Goal: Task Accomplishment & Management: Complete application form

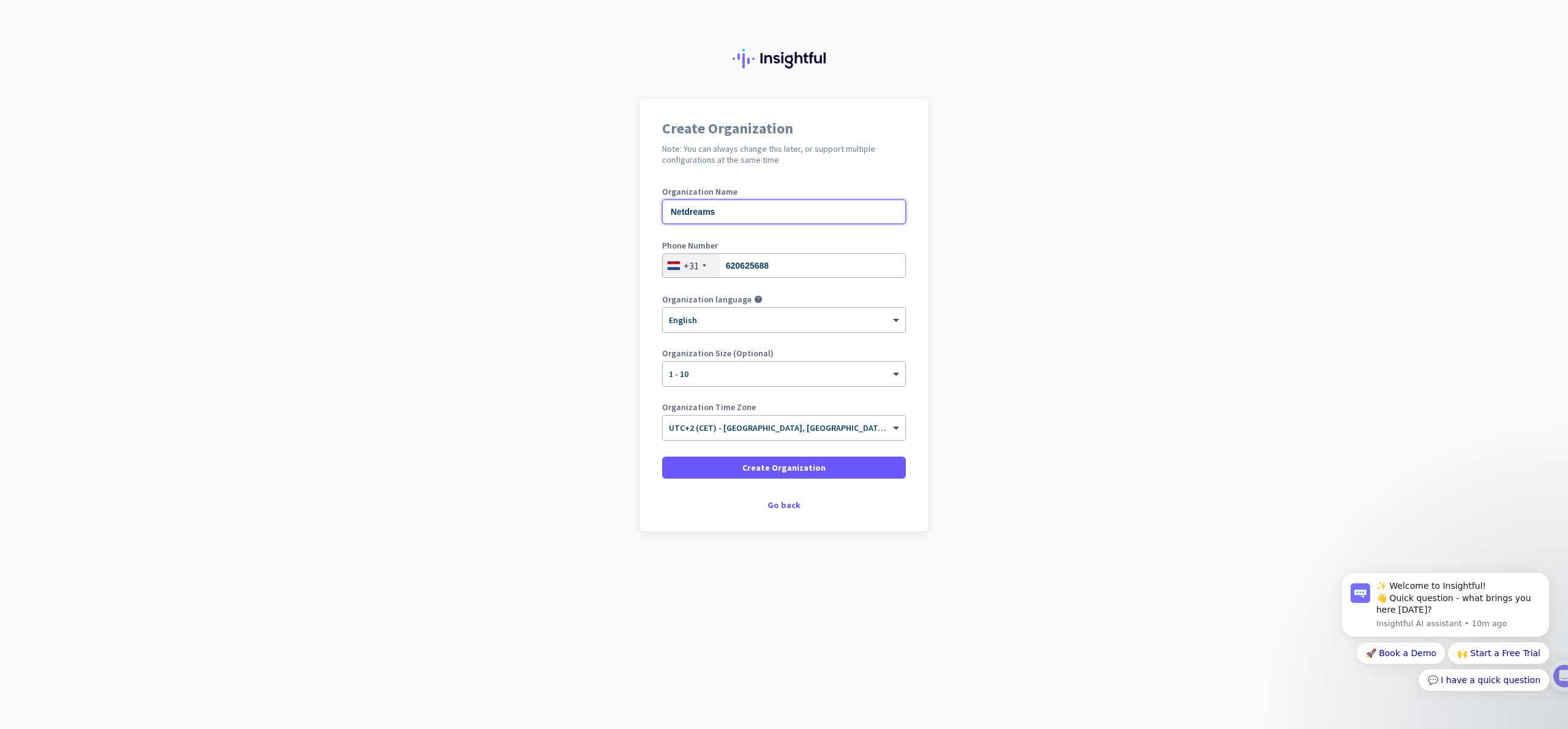
drag, startPoint x: 692, startPoint y: 212, endPoint x: 701, endPoint y: 223, distance: 14.2
click at [692, 213] on input "Netdreams" at bounding box center [784, 212] width 244 height 24
type input "NetDreams"
click at [460, 323] on app-onboarding-organization "Create Organization Note: You can always change this later, or support multiple…" at bounding box center [784, 346] width 1568 height 493
click at [763, 323] on div "× English" at bounding box center [777, 320] width 227 height 10
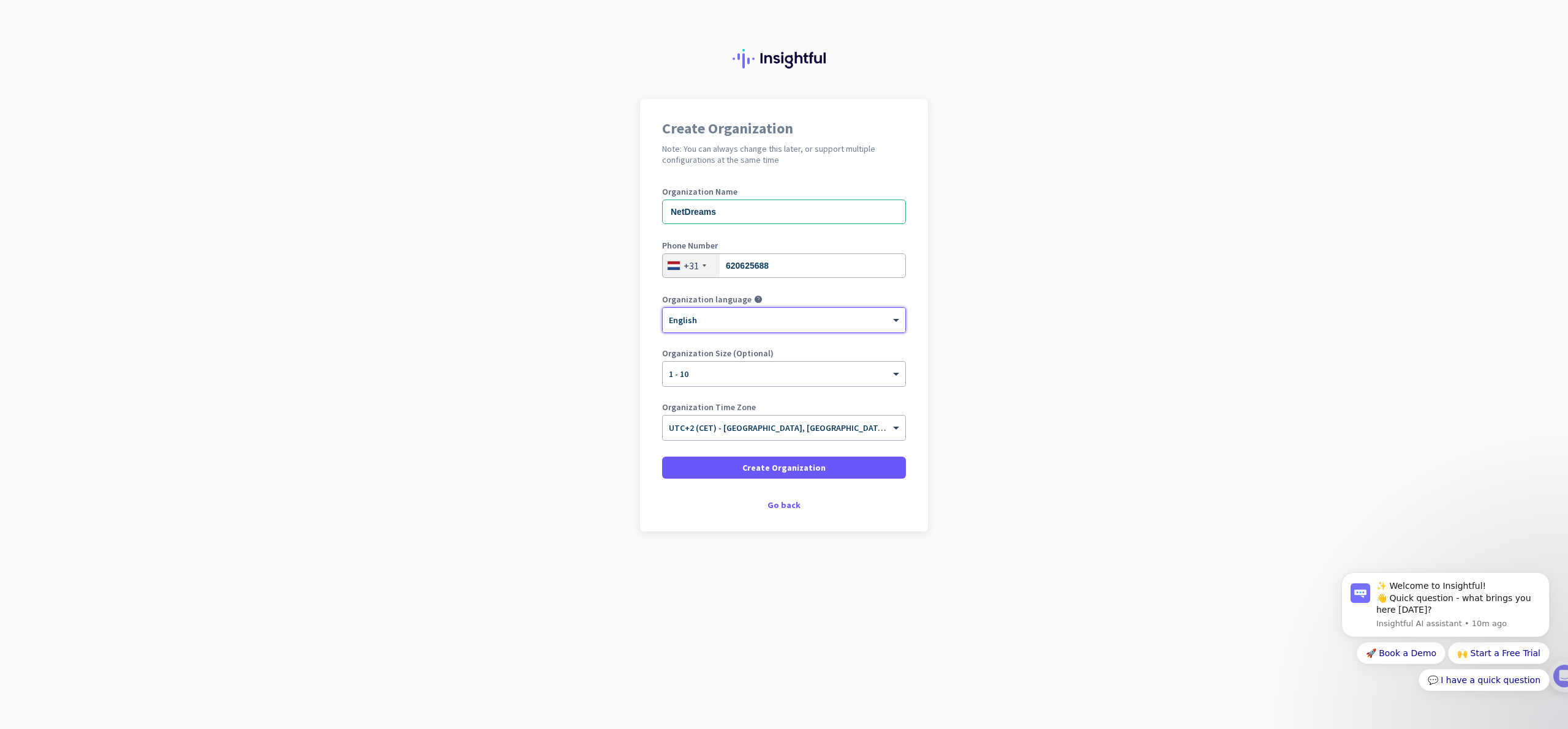
click at [763, 323] on div "× English" at bounding box center [777, 320] width 227 height 10
click at [550, 371] on app-onboarding-organization "Create Organization Note: You can always change this later, or support multiple…" at bounding box center [784, 346] width 1568 height 493
click at [774, 474] on span at bounding box center [784, 468] width 244 height 30
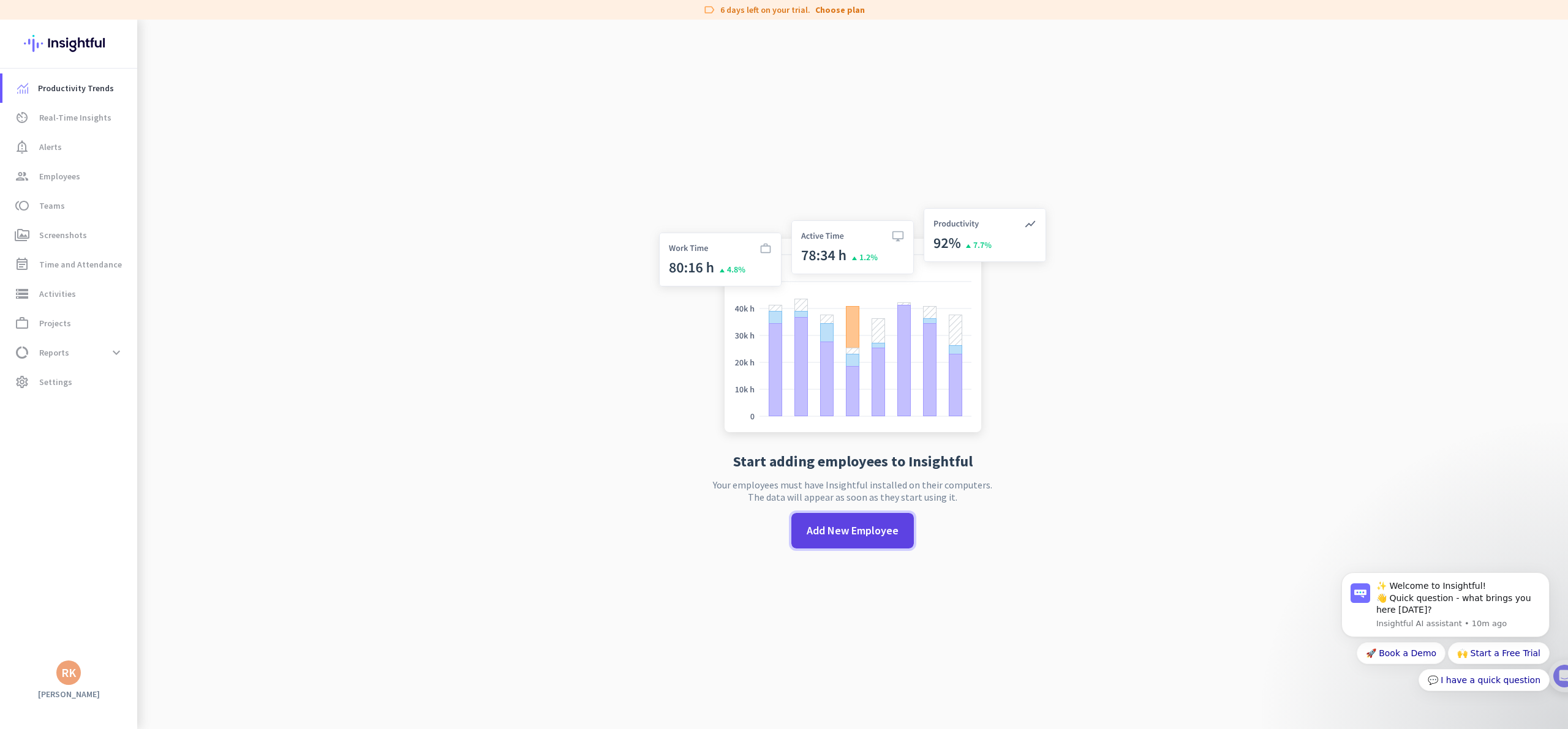
click at [839, 531] on span "Add New Employee" at bounding box center [851, 530] width 92 height 16
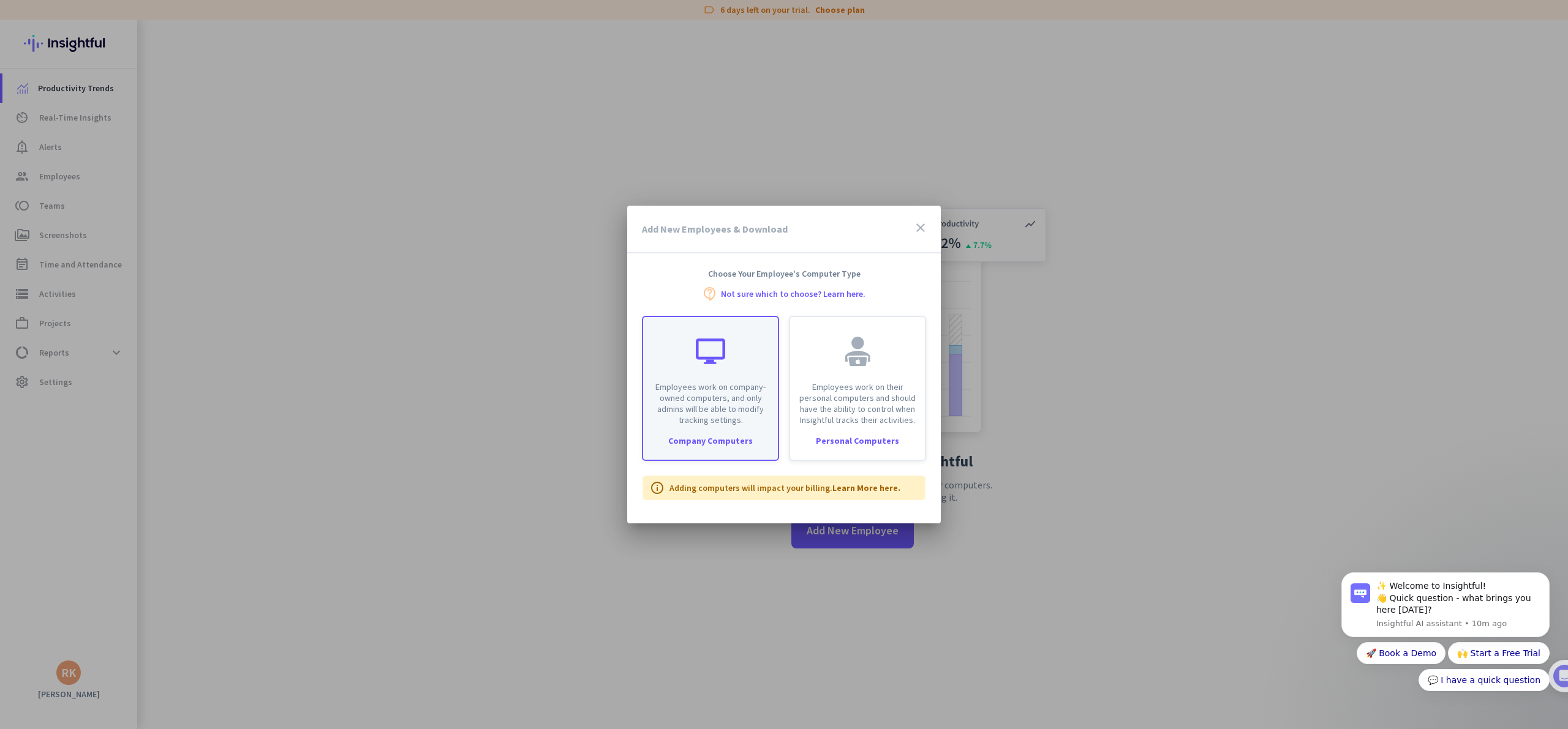
click at [681, 380] on div "Employees work on company-owned computers, and only admins will be able to modi…" at bounding box center [710, 371] width 135 height 108
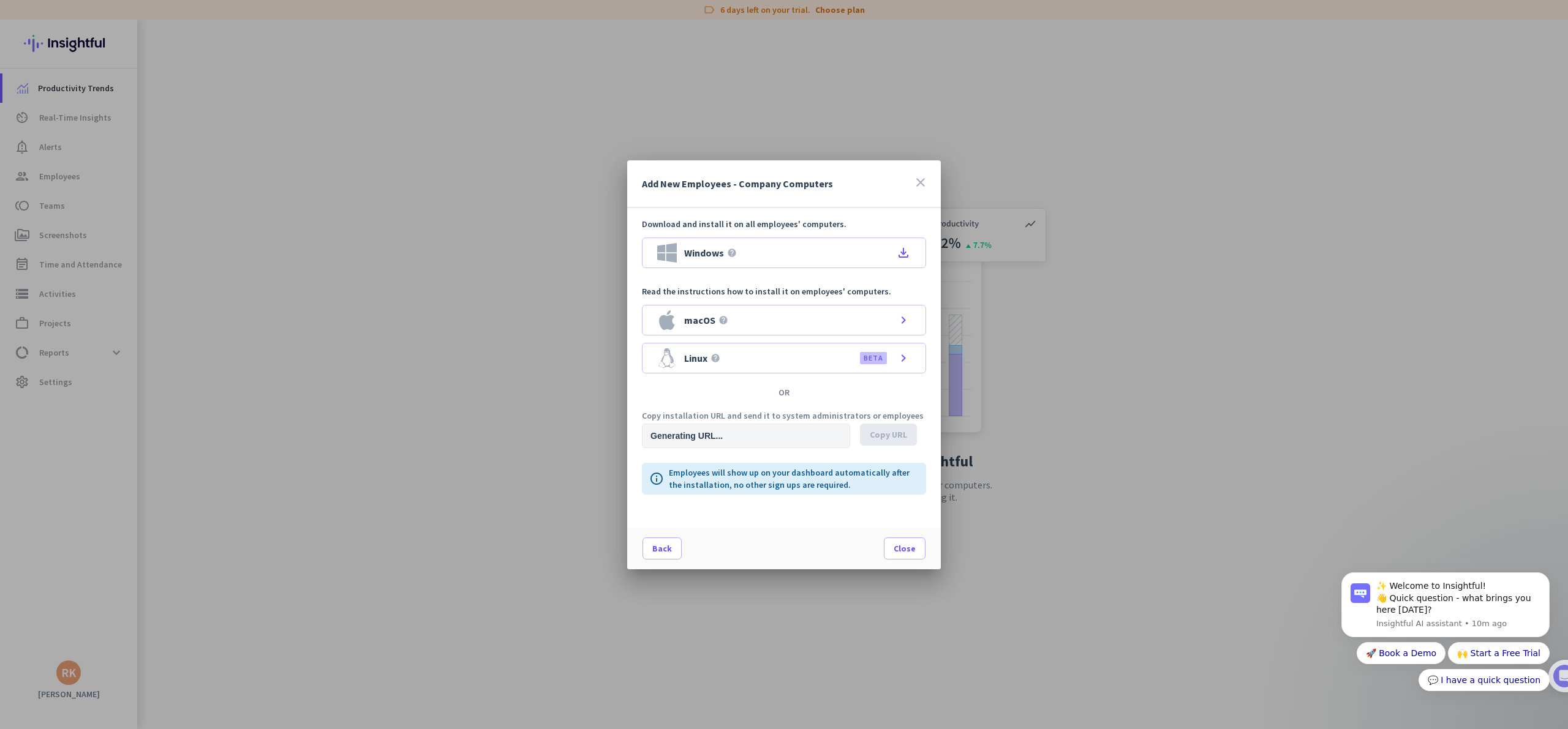
type input "https://app.insightful.io/#/installation/company?token=eyJhbGciOiJIUzI1NiIsInR5…"
click at [826, 249] on div "Windows help file_download" at bounding box center [783, 252] width 284 height 30
click at [888, 429] on span "Copy URL" at bounding box center [888, 434] width 37 height 12
click at [824, 430] on input "https://app.insightful.io/#/installation/company?token=eyJhbGciOiJIUzI1NiIsInR5…" at bounding box center [745, 435] width 208 height 24
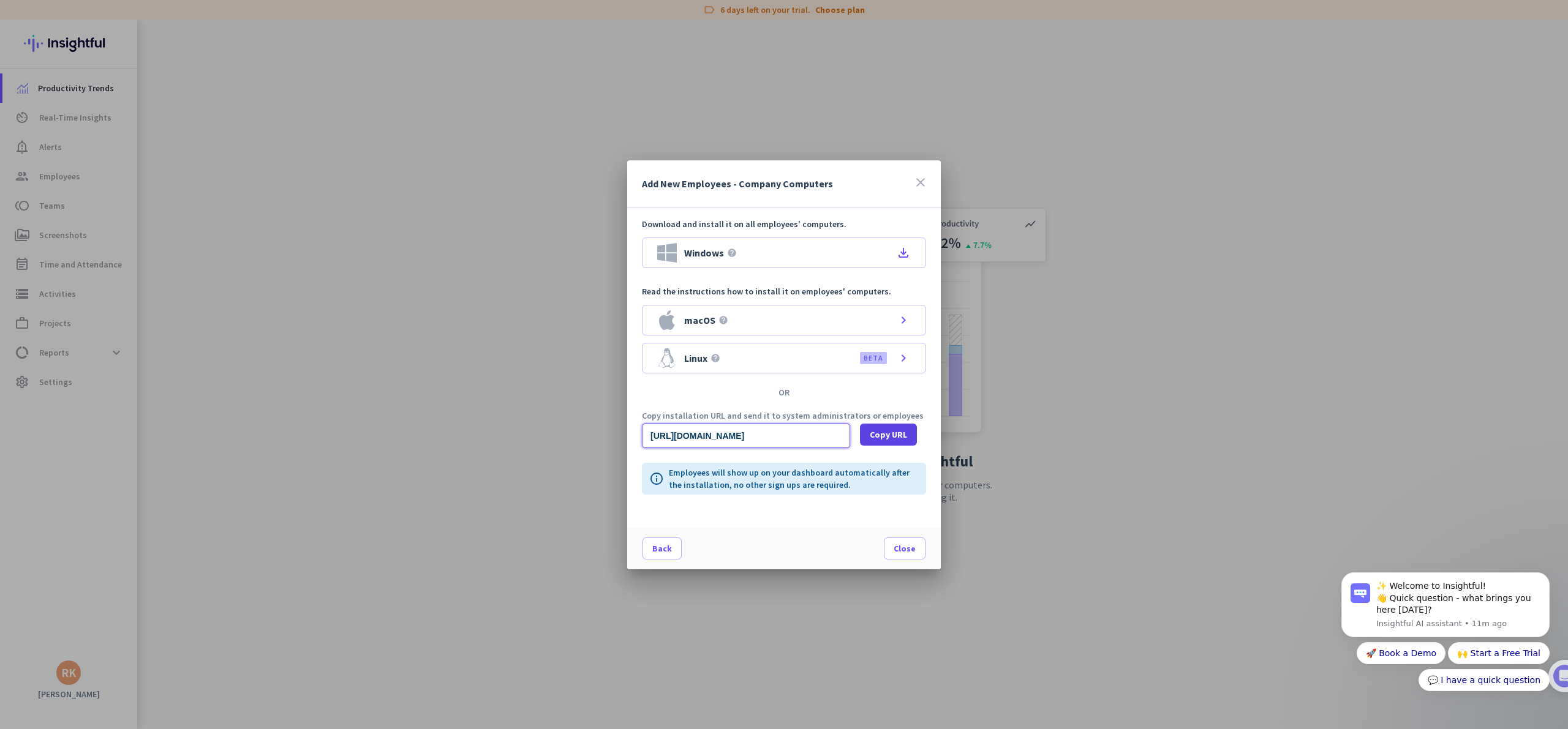
drag, startPoint x: 821, startPoint y: 432, endPoint x: 882, endPoint y: 442, distance: 61.8
click at [882, 442] on div "https://app.insightful.io/#/installation/company?token=eyJhbGciOiJIUzI1NiIsInR5…" at bounding box center [783, 435] width 284 height 24
click at [891, 435] on span "Copy URL" at bounding box center [888, 434] width 37 height 12
click at [541, 253] on div at bounding box center [784, 364] width 1568 height 729
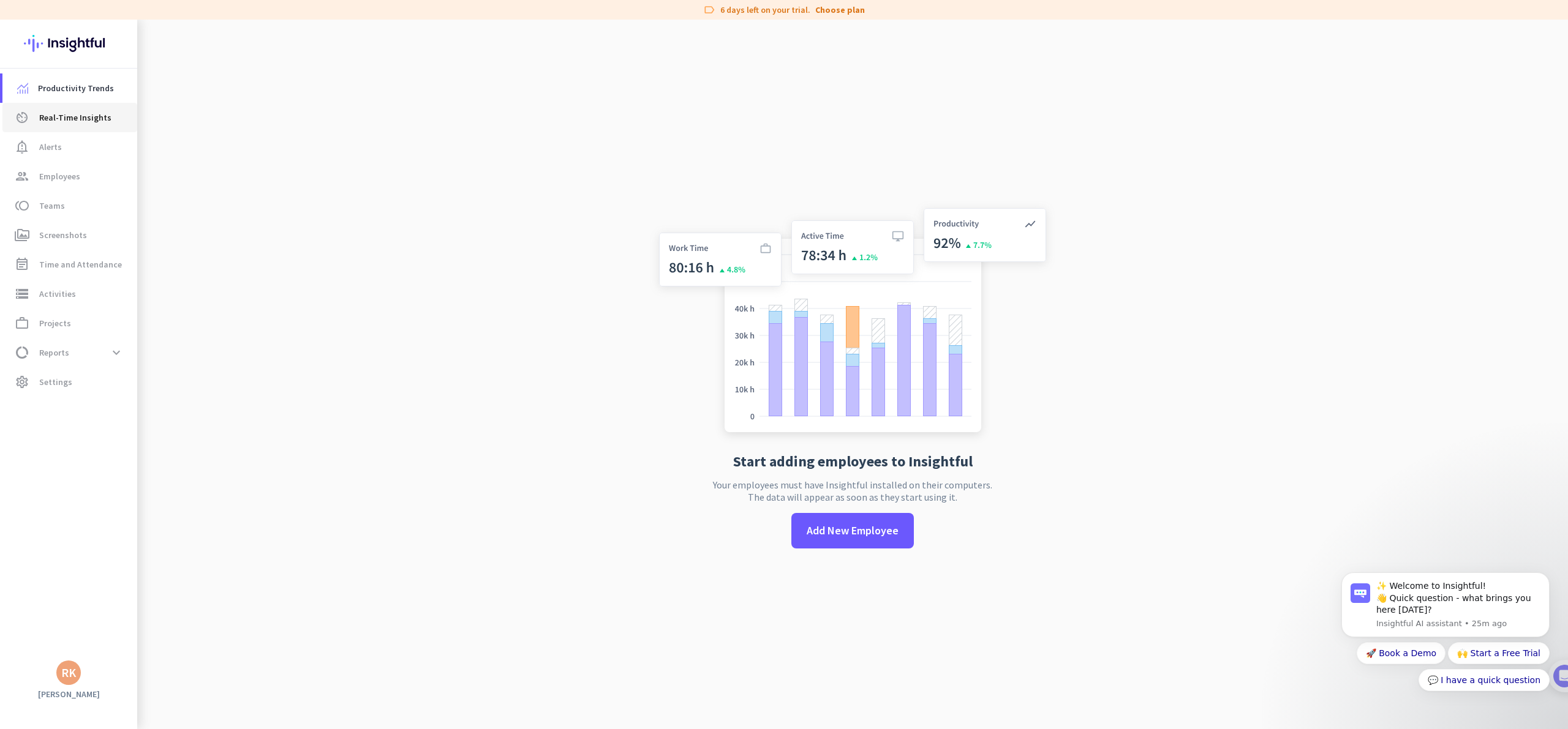
click at [99, 117] on span "Real-Time Insights" at bounding box center [75, 117] width 72 height 15
